Goal: Navigation & Orientation: Find specific page/section

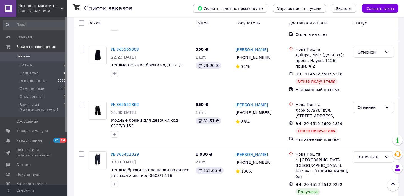
scroll to position [973, 0]
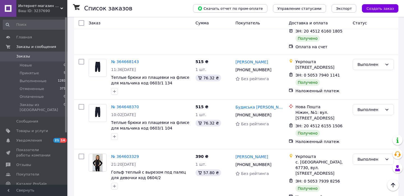
scroll to position [970, 0]
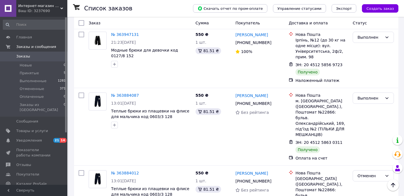
scroll to position [1013, 0]
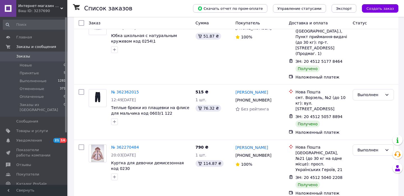
scroll to position [982, 0]
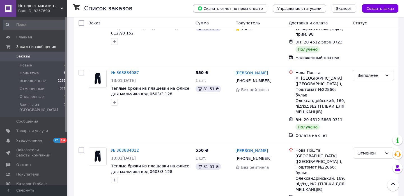
scroll to position [1013, 0]
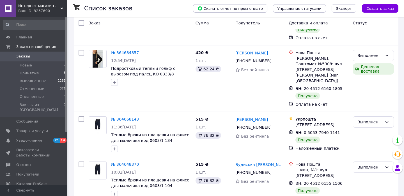
scroll to position [970, 0]
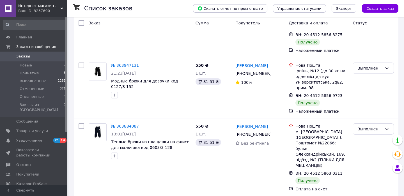
scroll to position [1013, 0]
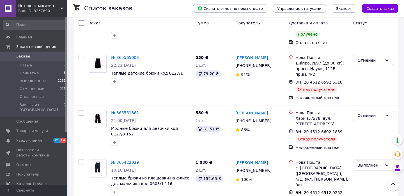
scroll to position [973, 0]
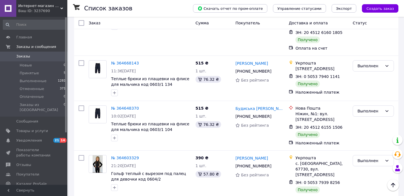
scroll to position [970, 0]
